Goal: Task Accomplishment & Management: Manage account settings

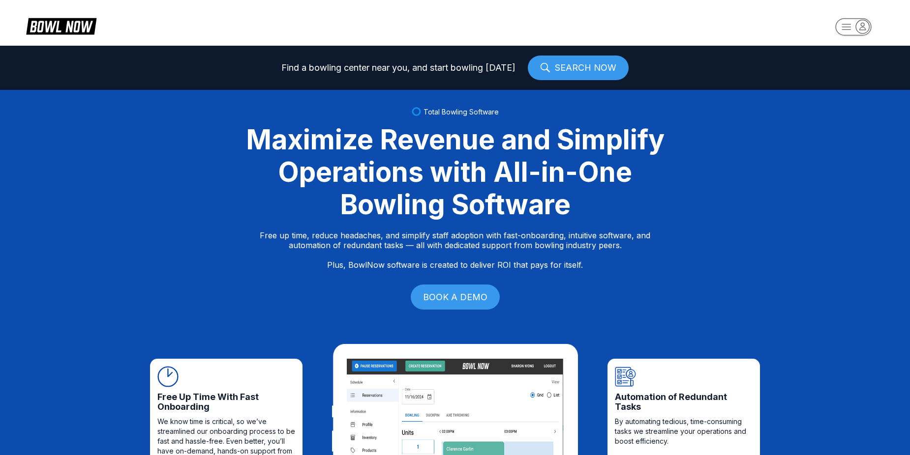
click at [847, 24] on rect "button" at bounding box center [853, 26] width 36 height 17
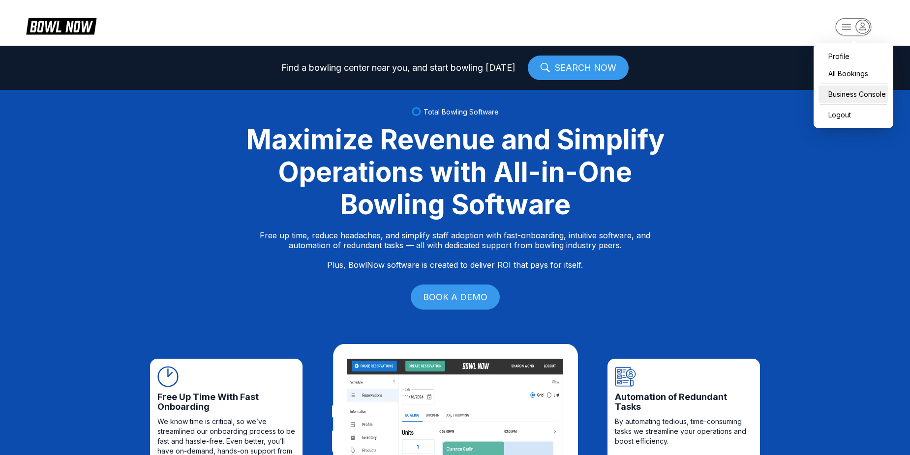
click at [843, 94] on div "Business Console" at bounding box center [853, 94] width 70 height 17
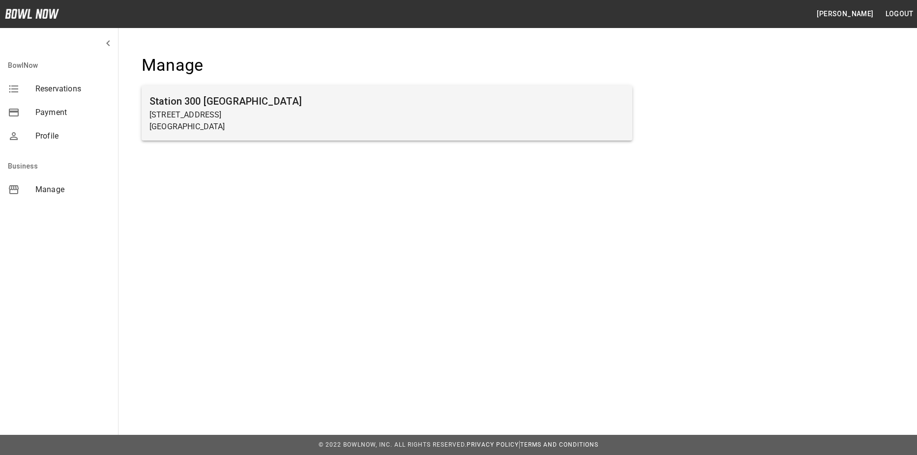
click at [480, 108] on h6 "Station 300 [GEOGRAPHIC_DATA]" at bounding box center [386, 101] width 475 height 16
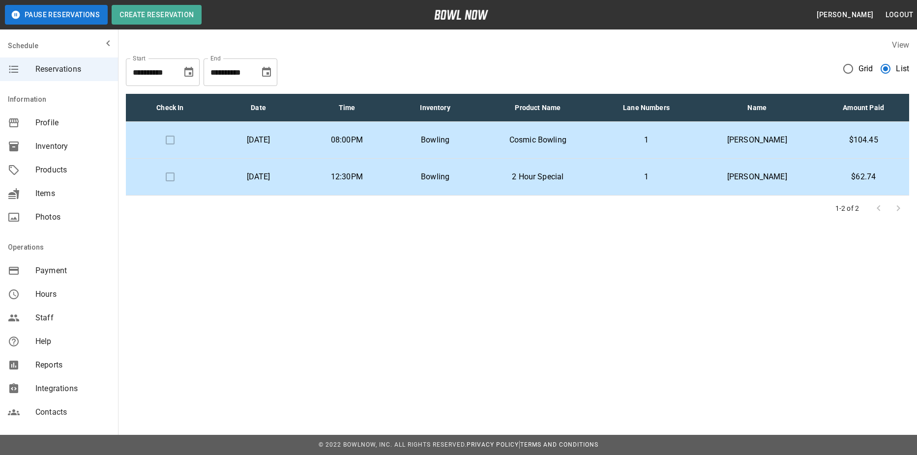
click at [295, 141] on p "[DATE]" at bounding box center [258, 140] width 73 height 12
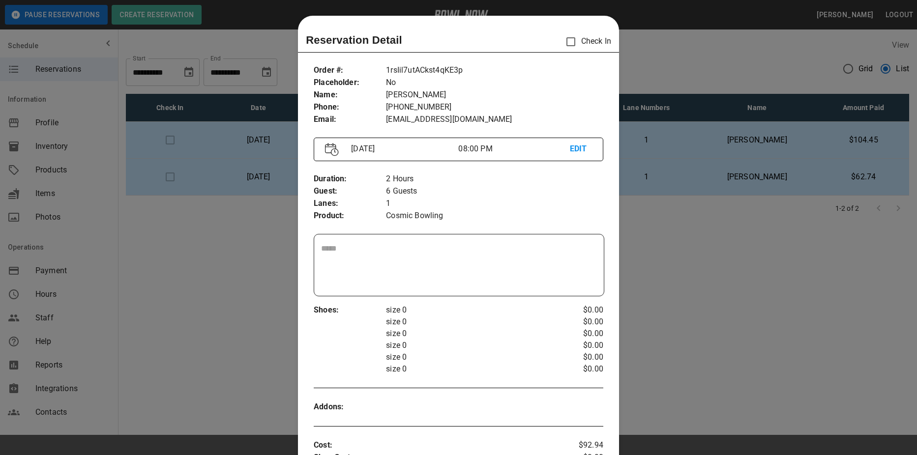
scroll to position [16, 0]
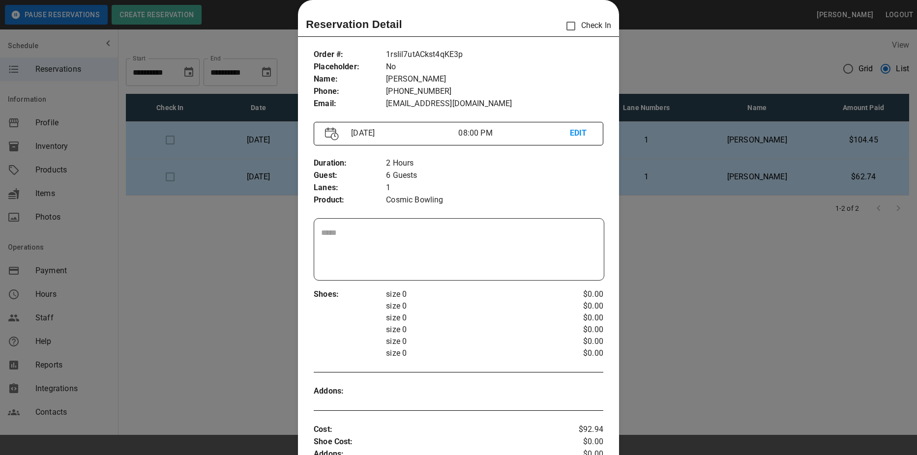
click at [791, 223] on div at bounding box center [458, 227] width 917 height 455
